Goal: Use online tool/utility: Utilize a website feature to perform a specific function

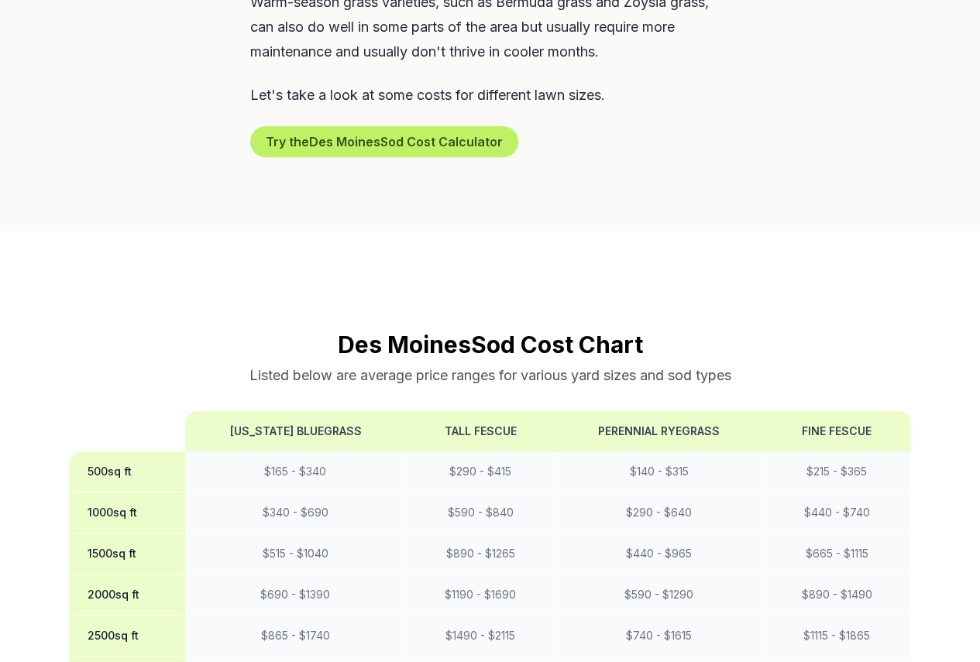
scroll to position [1240, 0]
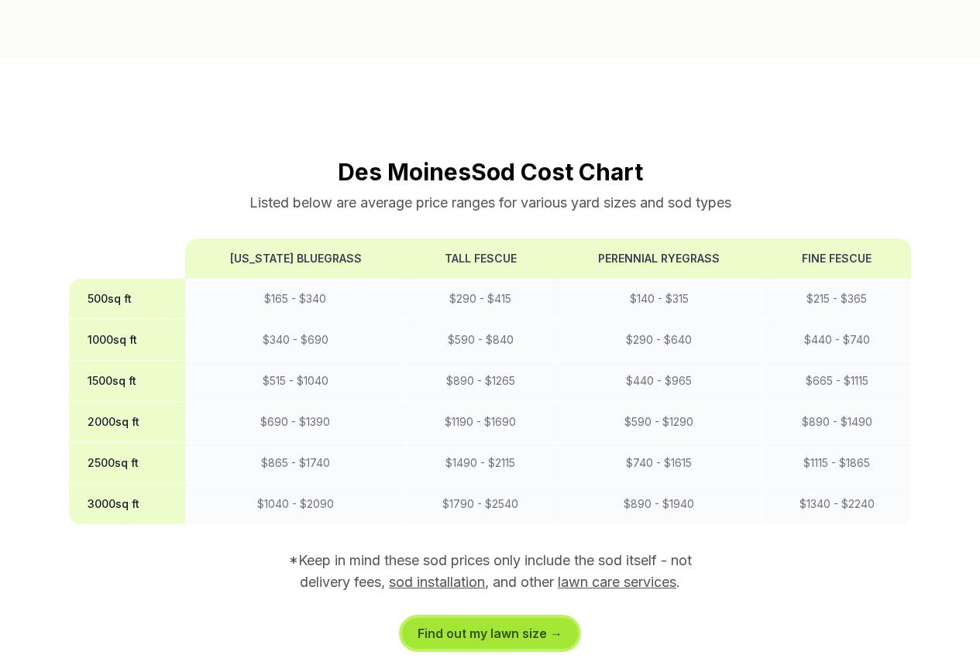
click at [503, 618] on link "Find out my lawn size →" at bounding box center [490, 633] width 176 height 31
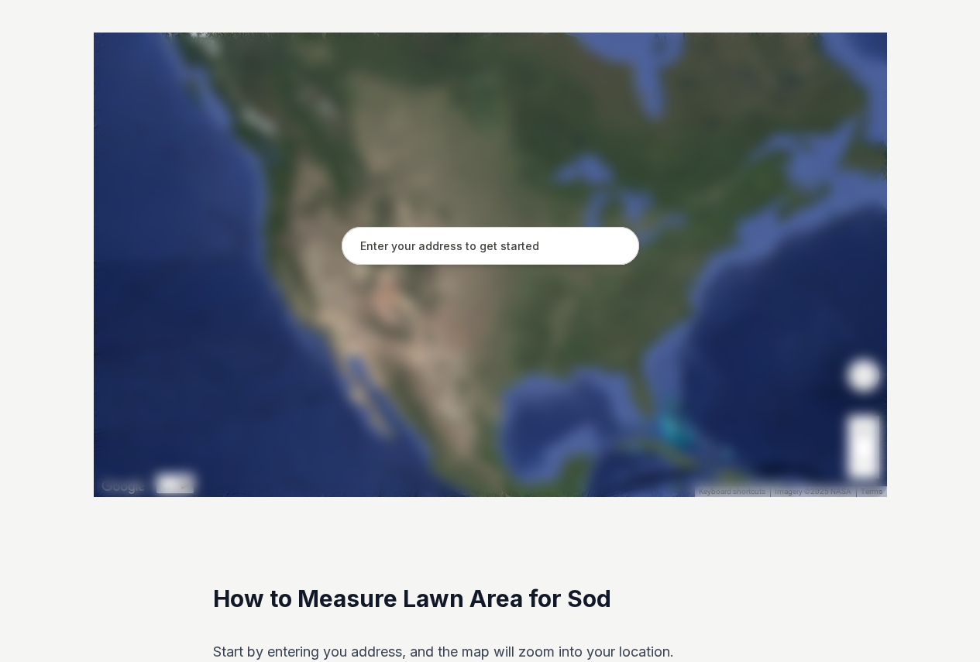
scroll to position [310, 0]
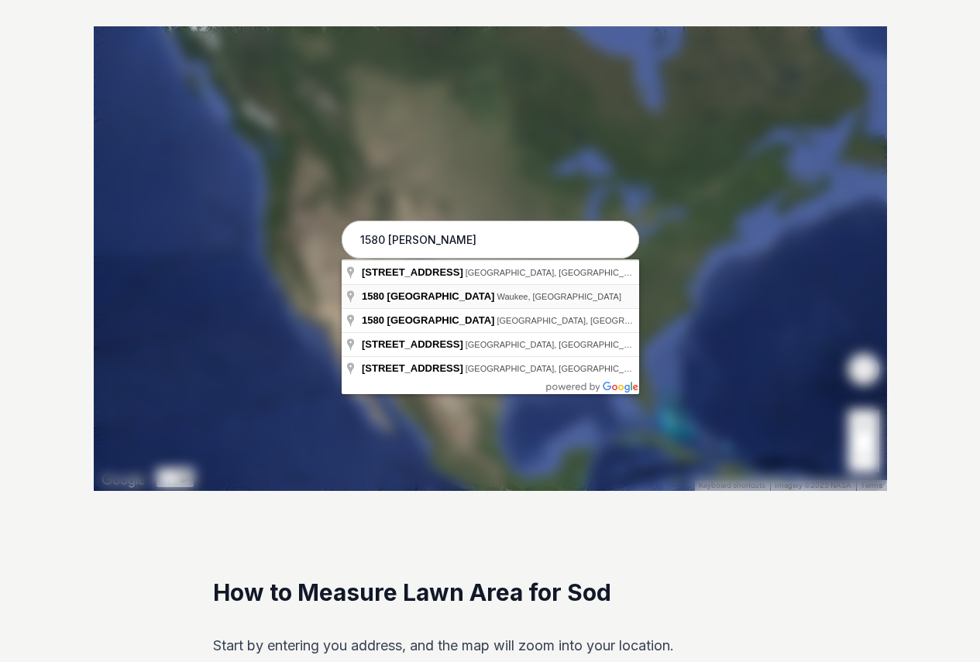
type input "[STREET_ADDRESS]"
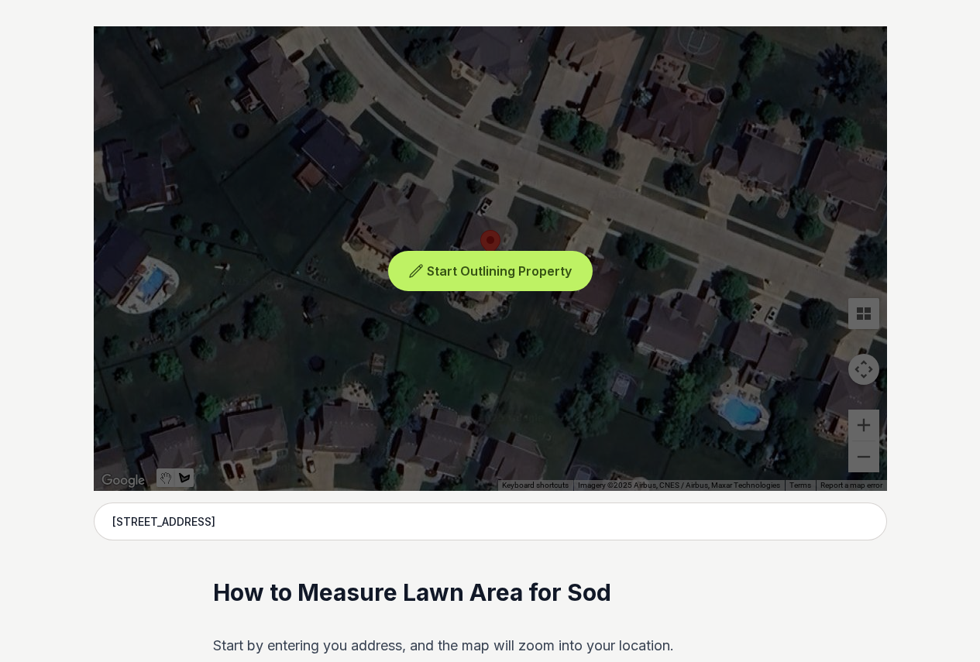
click at [473, 270] on span "Start Outlining Property" at bounding box center [499, 270] width 145 height 15
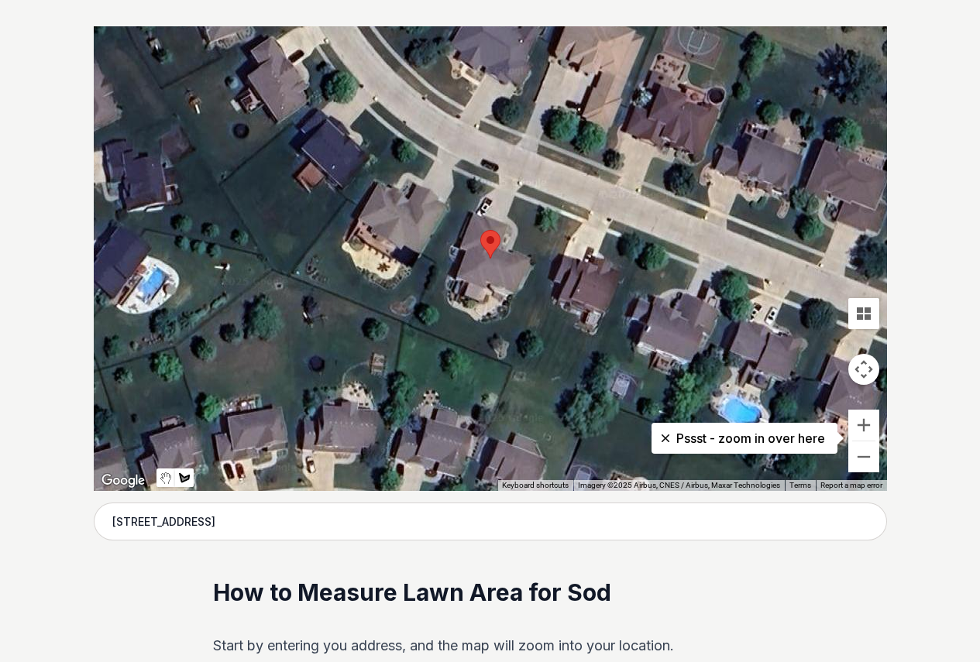
click at [556, 215] on div at bounding box center [490, 258] width 793 height 465
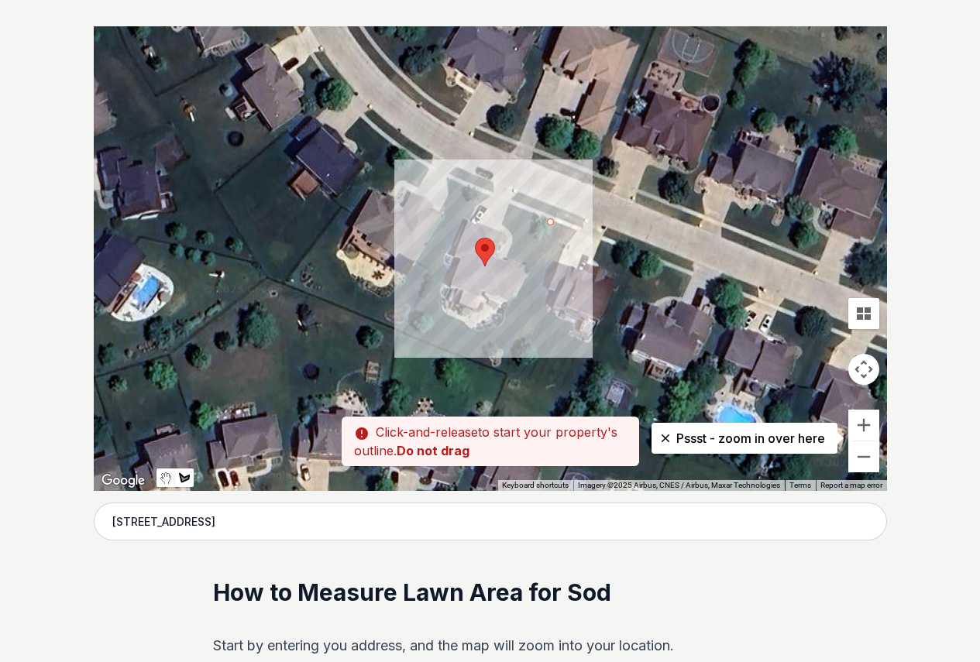
drag, startPoint x: 556, startPoint y: 215, endPoint x: 551, endPoint y: 224, distance: 10.8
click at [551, 224] on div at bounding box center [490, 258] width 793 height 465
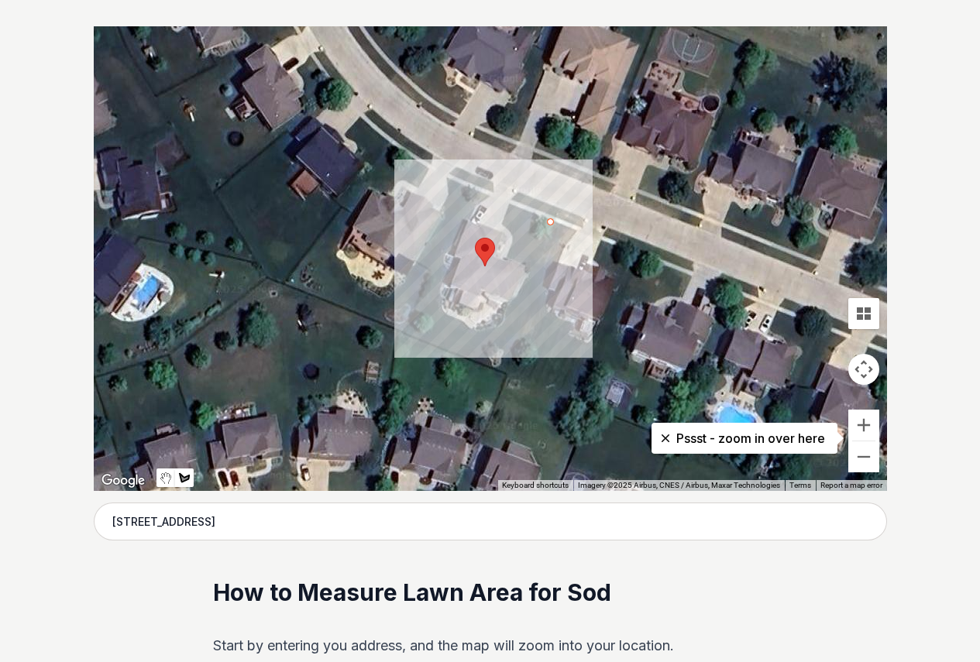
click at [488, 342] on div at bounding box center [490, 258] width 793 height 465
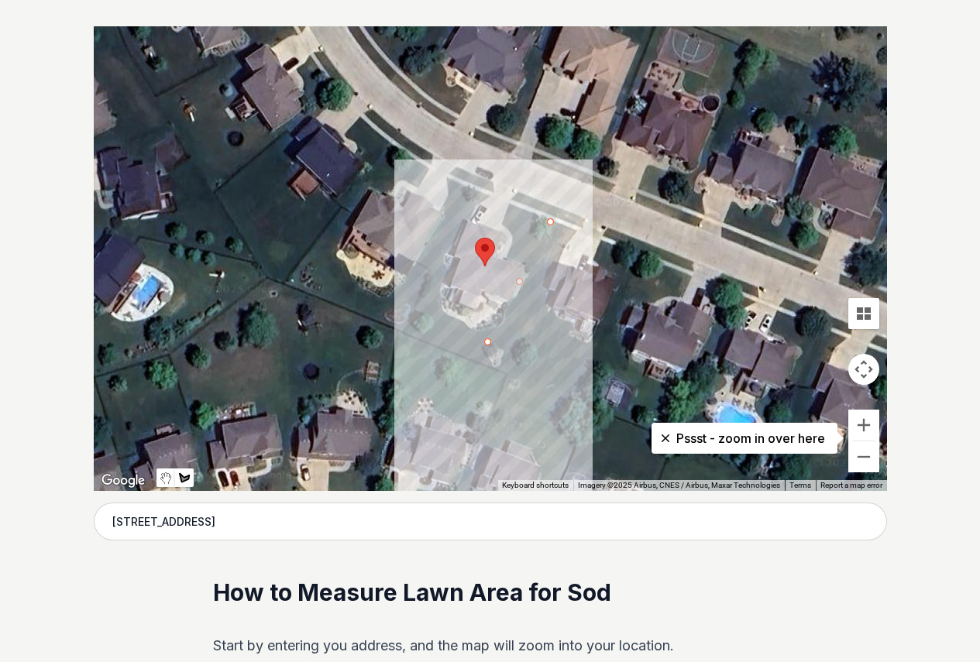
click at [506, 351] on div at bounding box center [490, 258] width 793 height 465
click at [563, 225] on div at bounding box center [490, 258] width 793 height 465
click at [552, 220] on div at bounding box center [490, 258] width 793 height 465
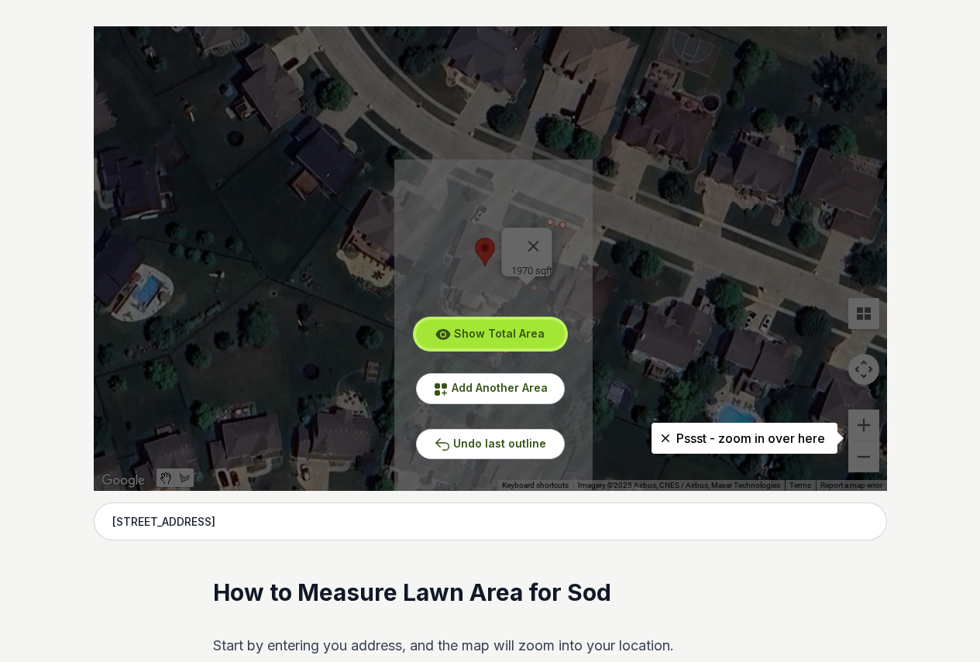
click at [493, 333] on span "Show Total Area" at bounding box center [499, 333] width 91 height 13
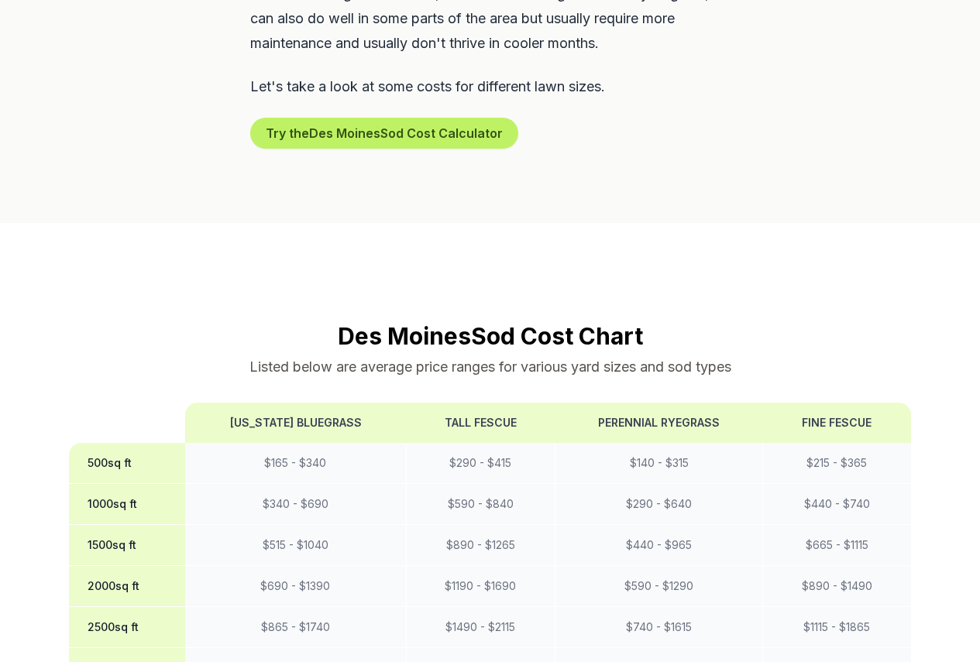
scroll to position [1162, 0]
